Goal: Entertainment & Leisure: Consume media (video, audio)

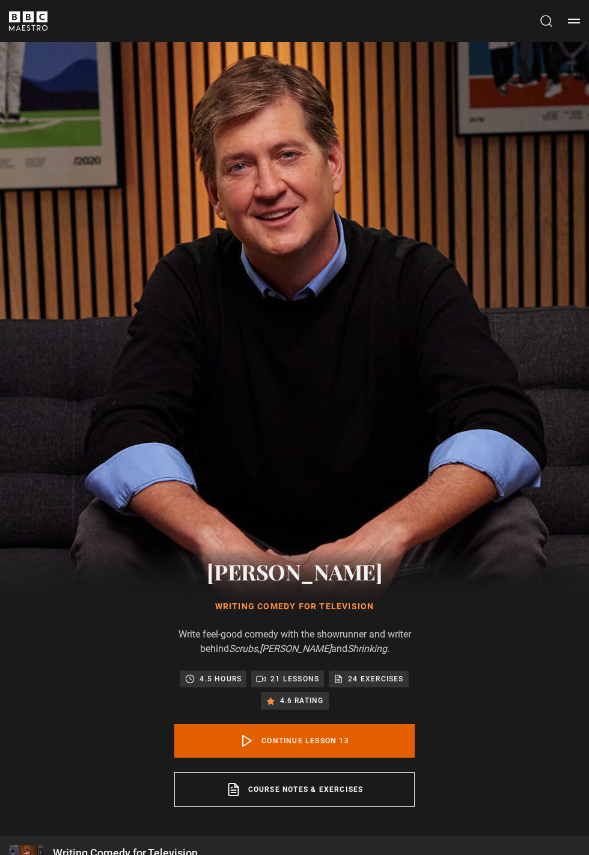
scroll to position [740, 0]
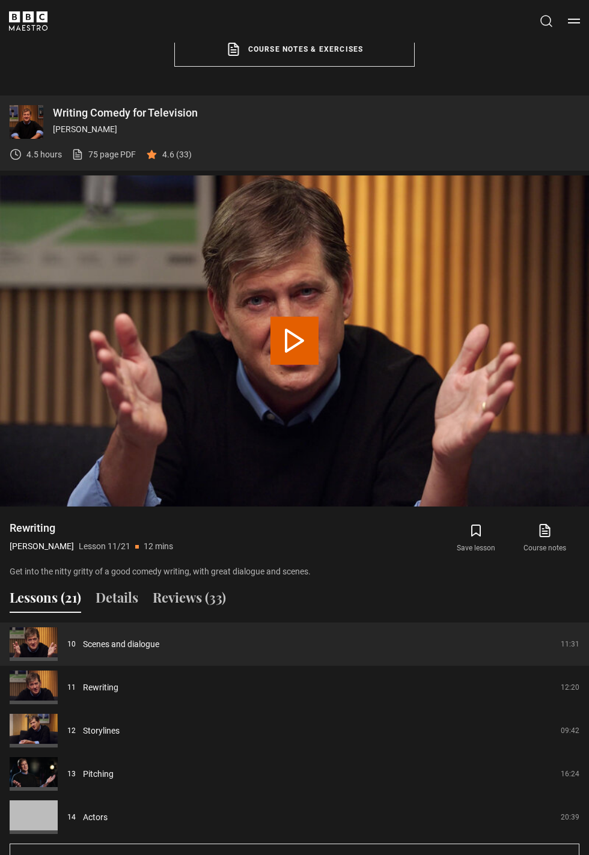
scroll to position [482, 0]
